Goal: Navigation & Orientation: Find specific page/section

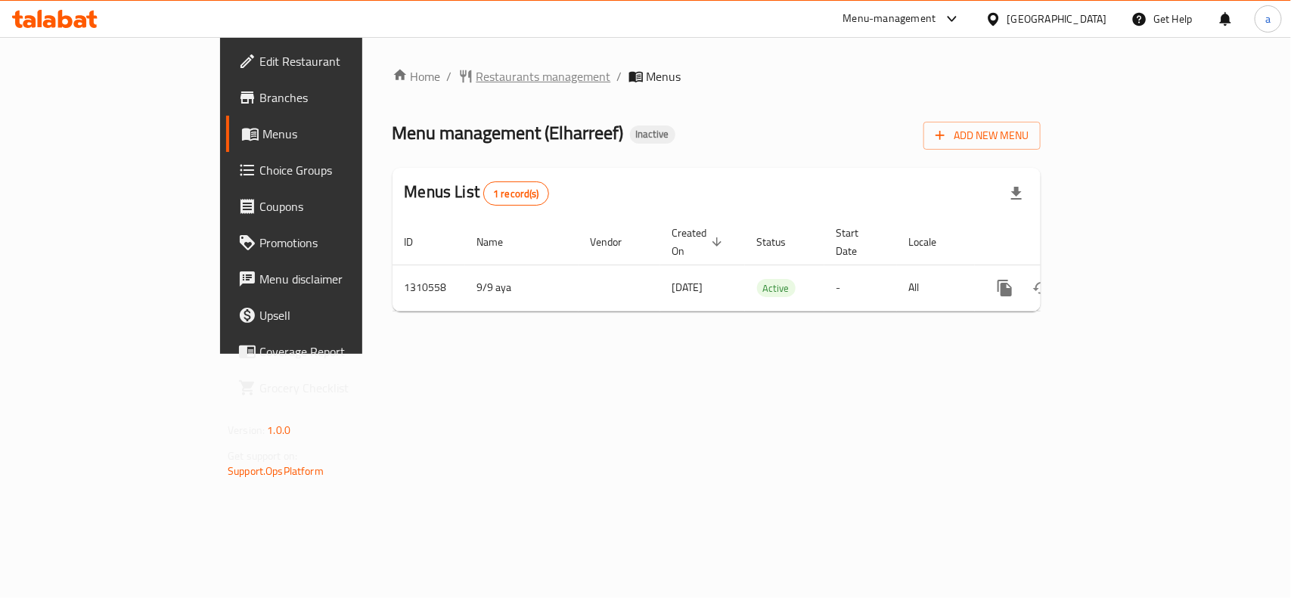
click at [476, 74] on span "Restaurants management" at bounding box center [543, 76] width 135 height 18
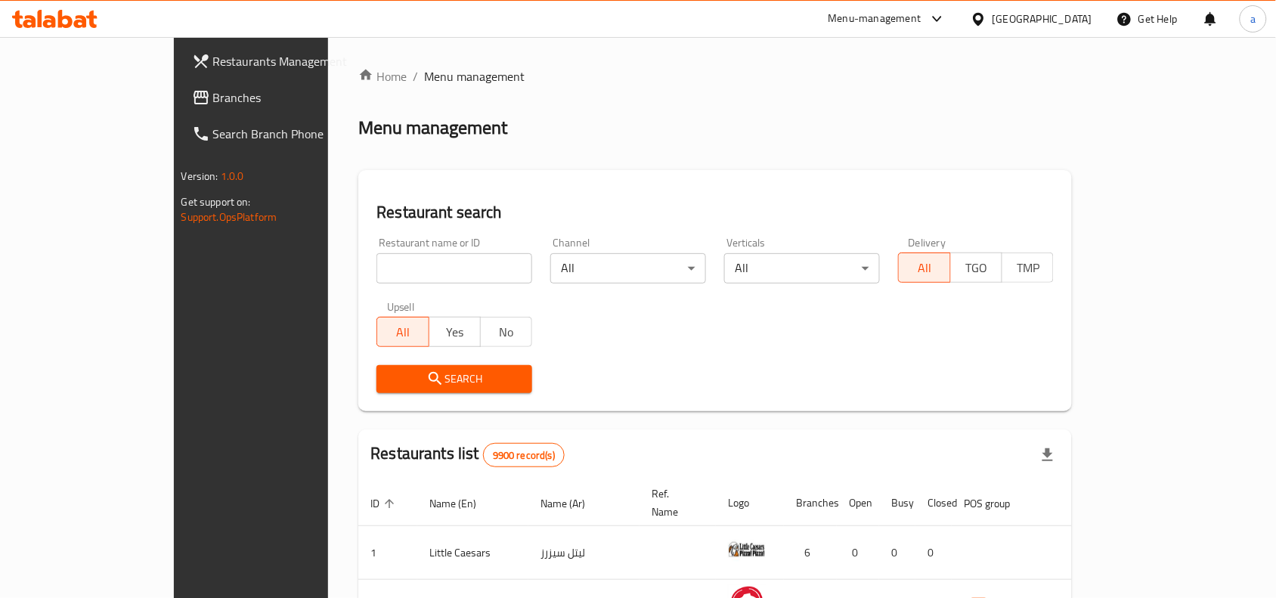
click at [213, 101] on span "Branches" at bounding box center [294, 97] width 162 height 18
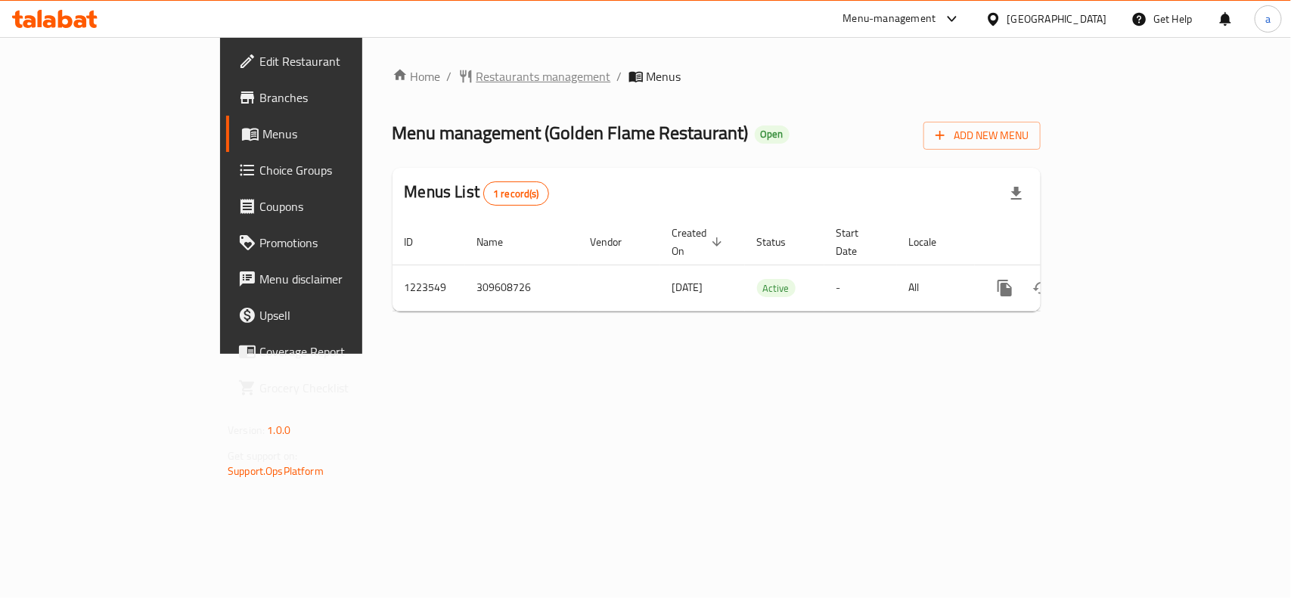
click at [476, 76] on span "Restaurants management" at bounding box center [543, 76] width 135 height 18
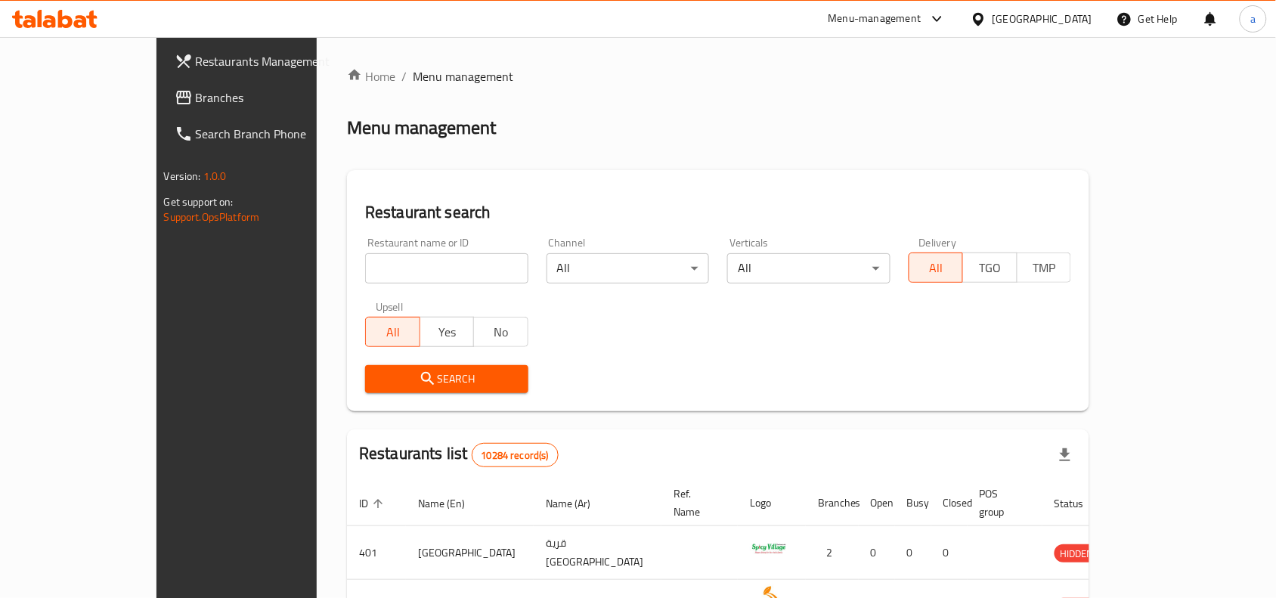
click at [196, 95] on span "Branches" at bounding box center [277, 97] width 162 height 18
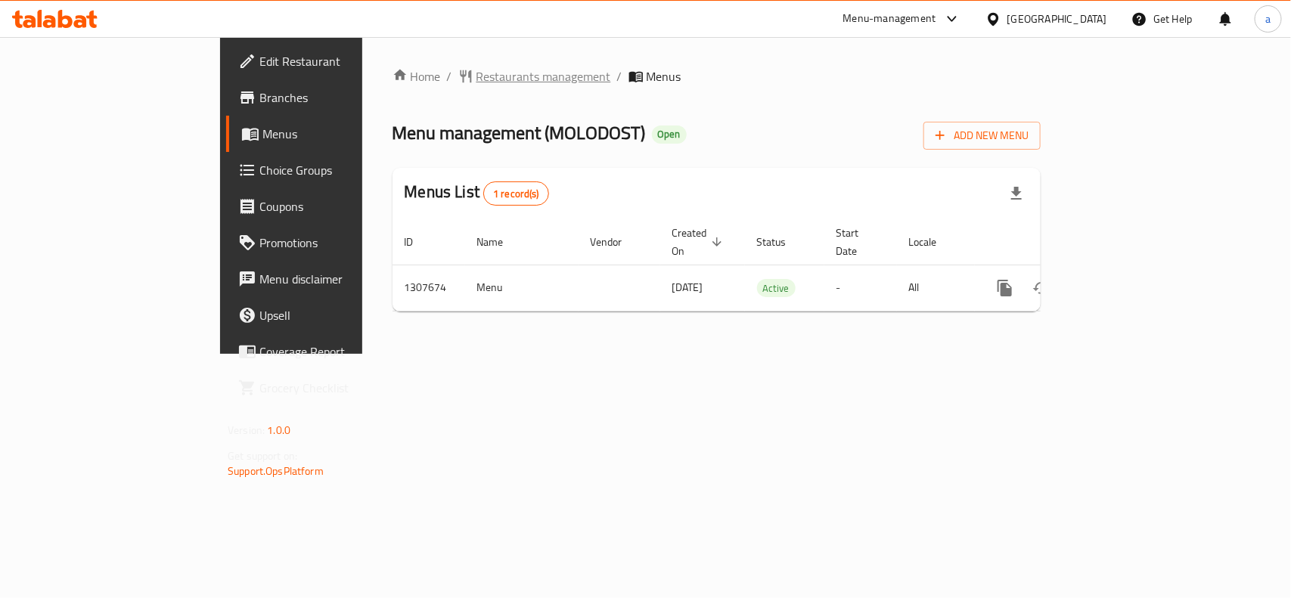
click at [476, 76] on span "Restaurants management" at bounding box center [543, 76] width 135 height 18
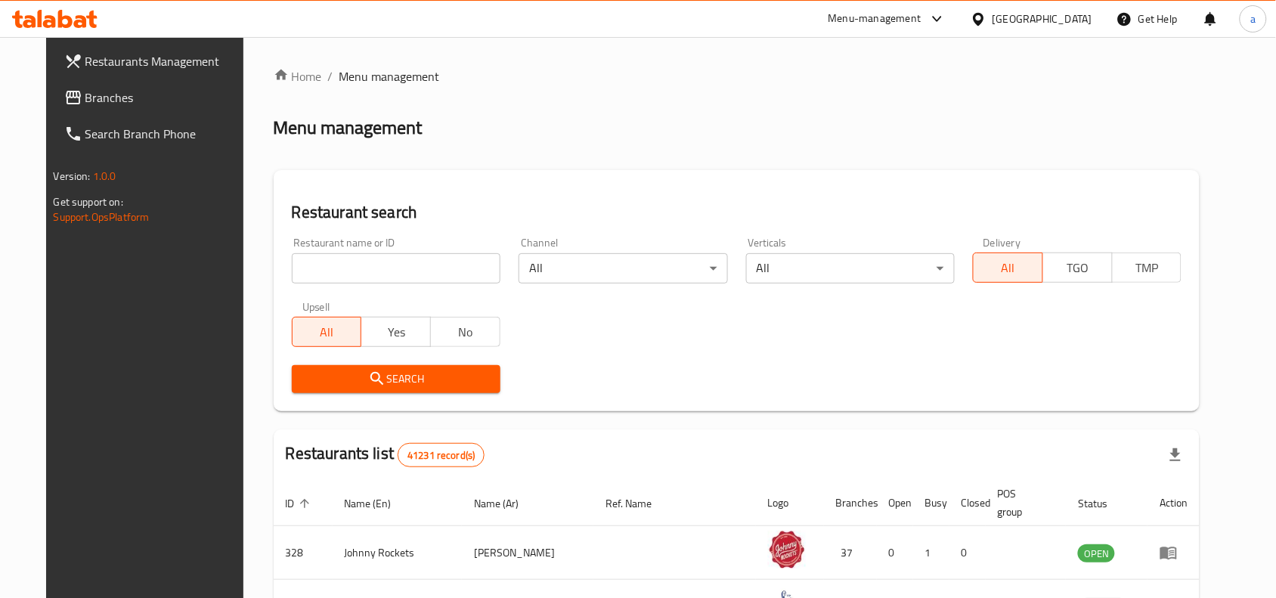
click at [64, 88] on icon at bounding box center [73, 97] width 18 height 18
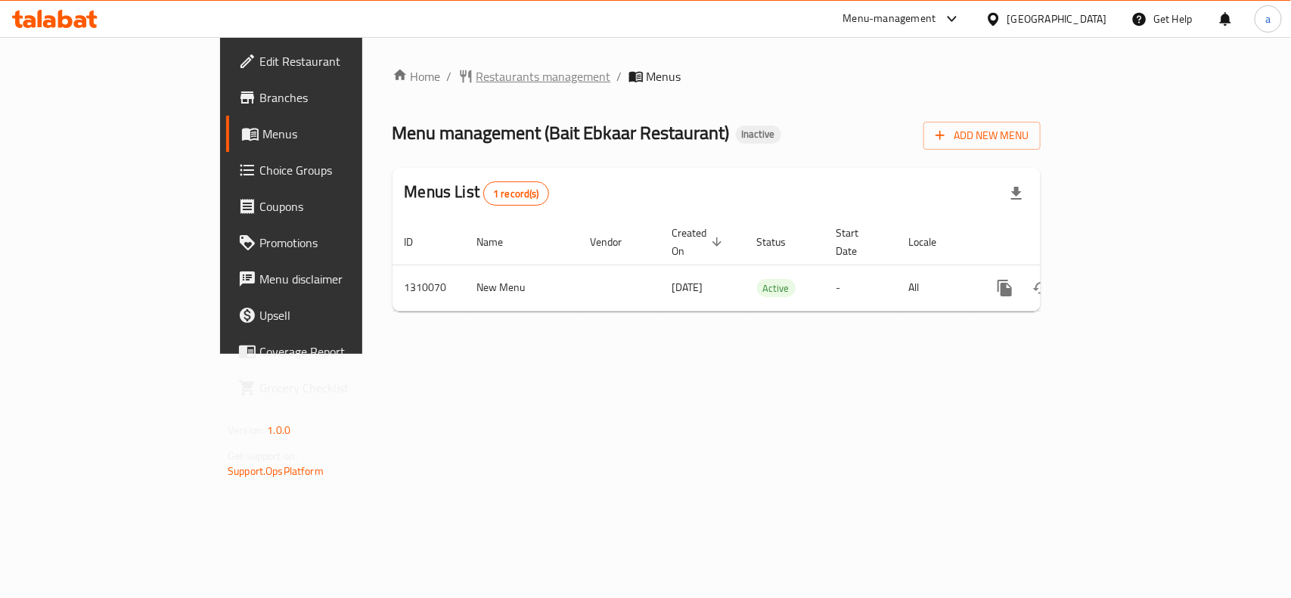
click at [476, 78] on span "Restaurants management" at bounding box center [543, 76] width 135 height 18
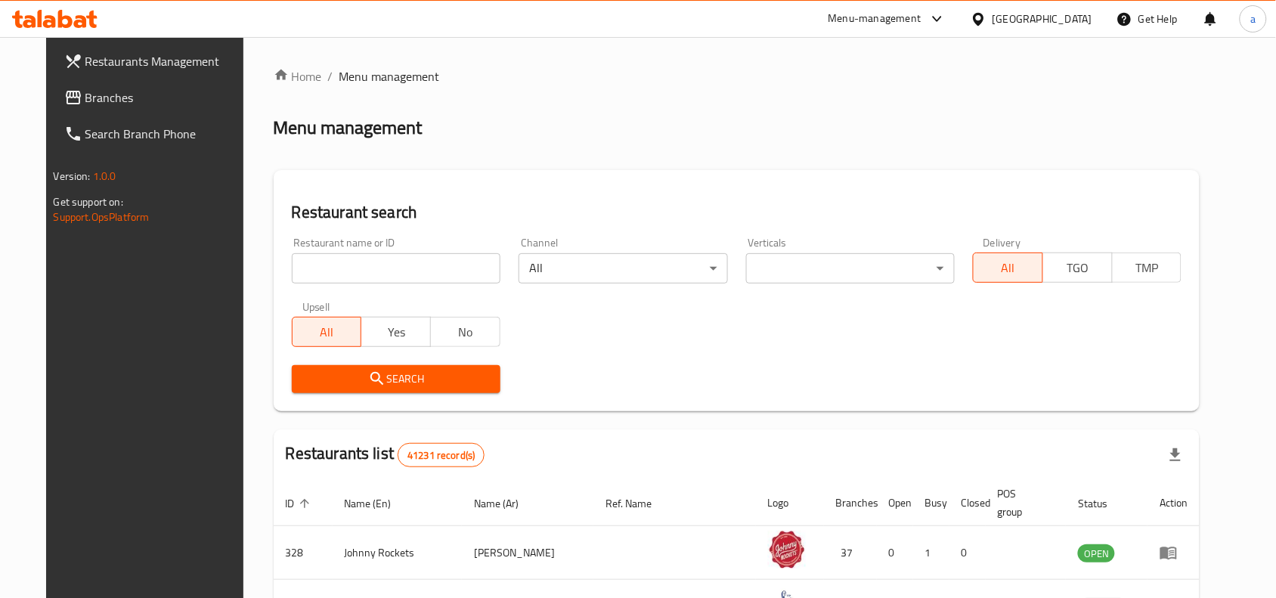
click at [118, 107] on link "Branches" at bounding box center [155, 97] width 207 height 36
